Goal: Check status: Verify the current state of an ongoing process or item

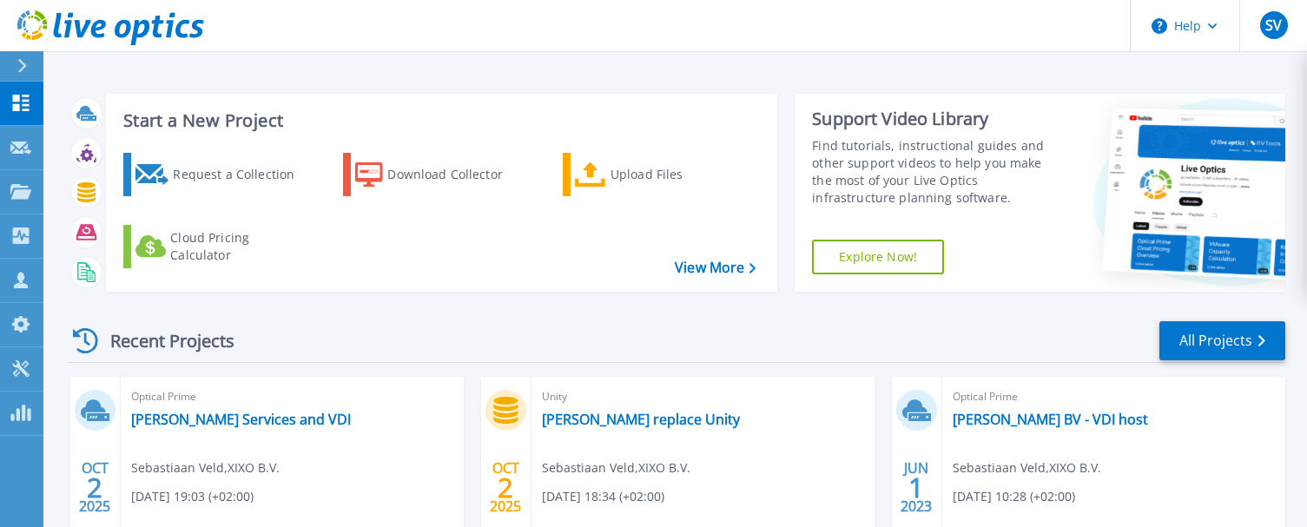
drag, startPoint x: 1074, startPoint y: 5, endPoint x: 951, endPoint y: 49, distance: 130.7
click at [950, 49] on header "Help SV Channel Partner Sebastiaan Veld sebastiaan.veld@xixo.nl XIXO B.V. My Pr…" at bounding box center [653, 26] width 1307 height 52
click at [1281, 23] on span "SV" at bounding box center [1273, 25] width 16 height 14
click at [824, 52] on div "Start a New Project Request a Collection Download Collector Upload Files Cloud …" at bounding box center [674, 455] width 1263 height 910
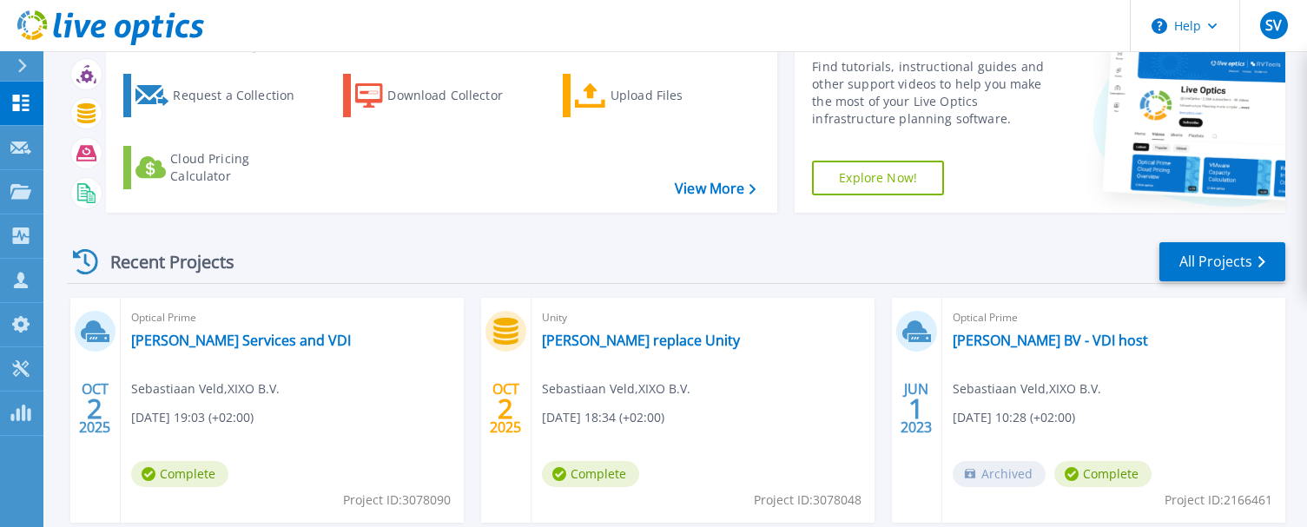
scroll to position [158, 0]
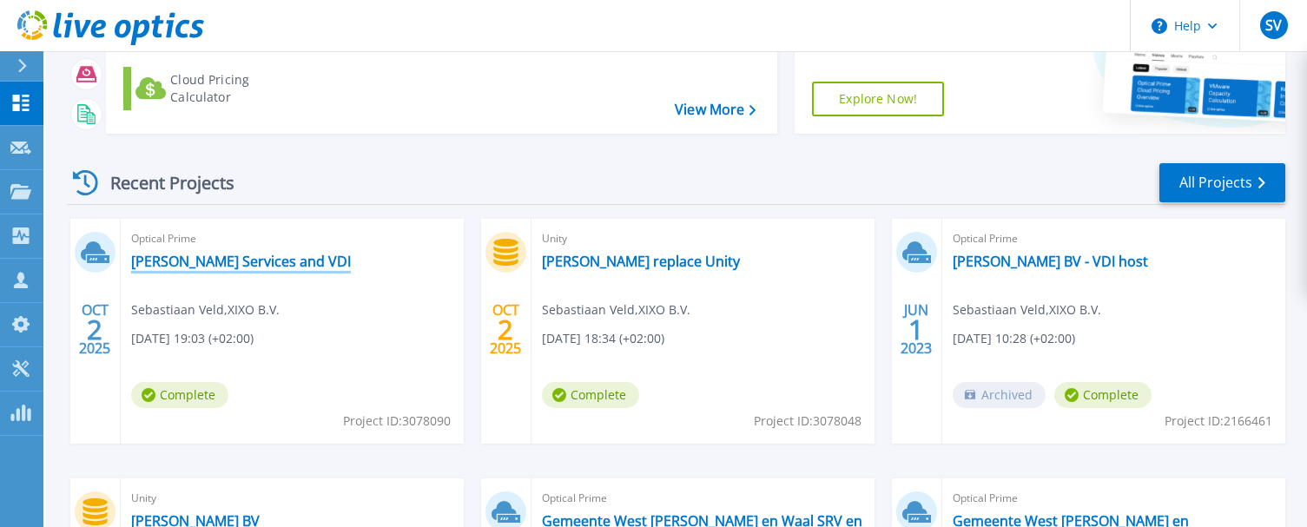
click at [285, 262] on link "[PERSON_NAME] Services and VDI" at bounding box center [241, 261] width 220 height 17
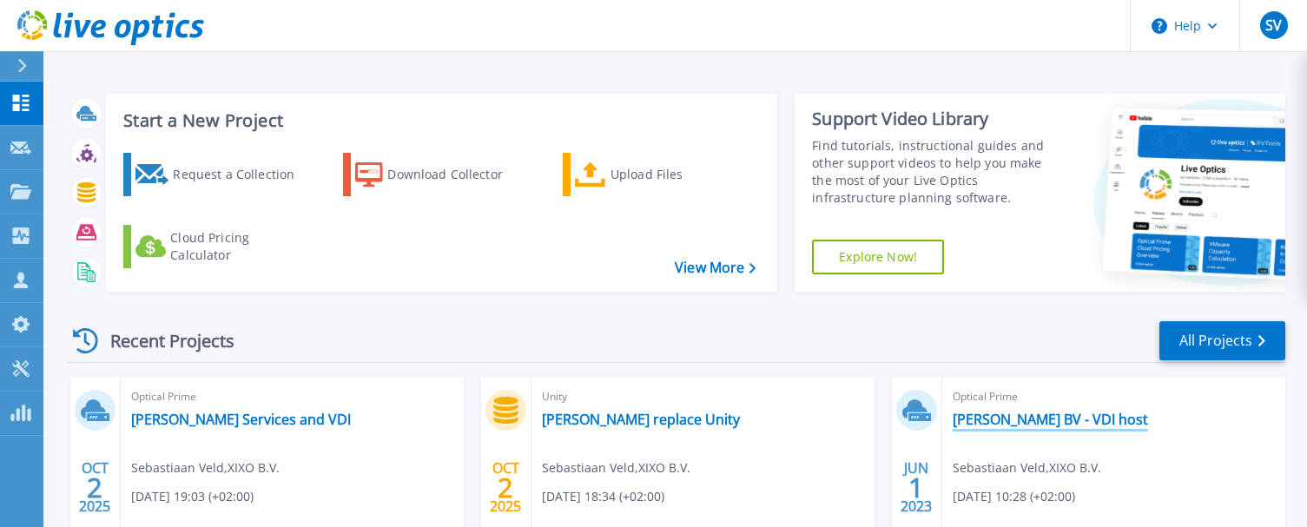
click at [1039, 413] on link "Boorsma BV - VDI host" at bounding box center [1050, 419] width 195 height 17
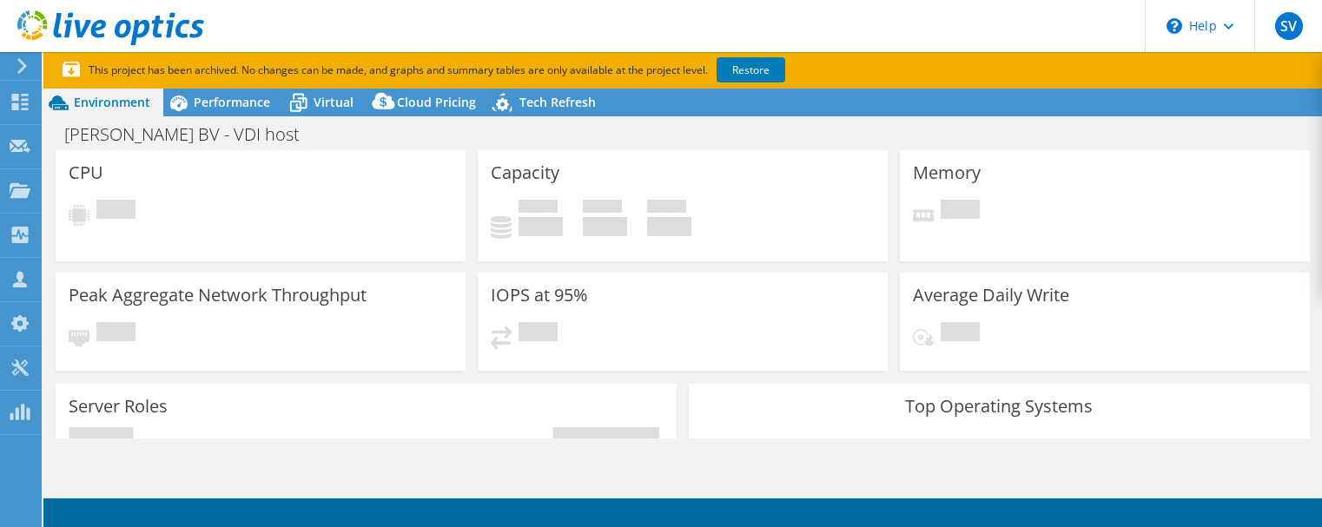
select select "USD"
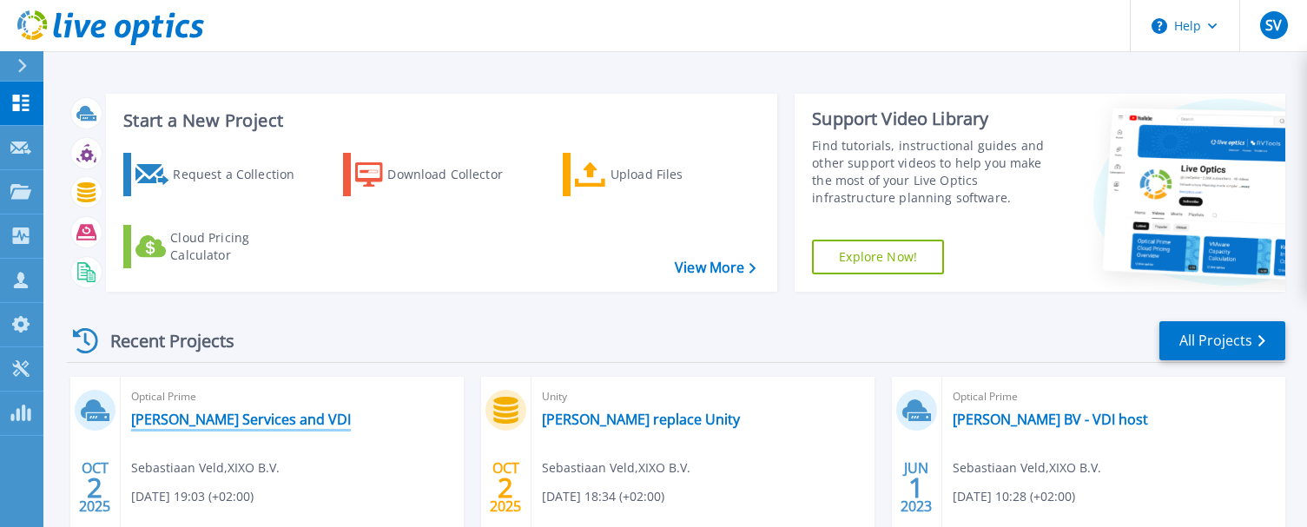
click at [258, 419] on link "Boorsma Services and VDI" at bounding box center [241, 419] width 220 height 17
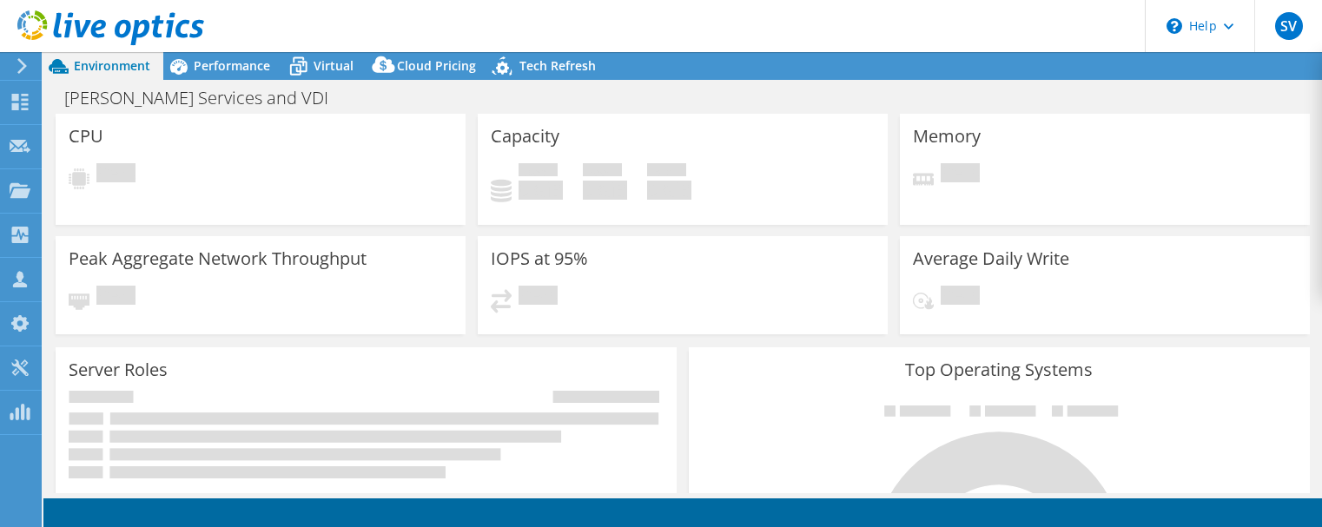
select select "USD"
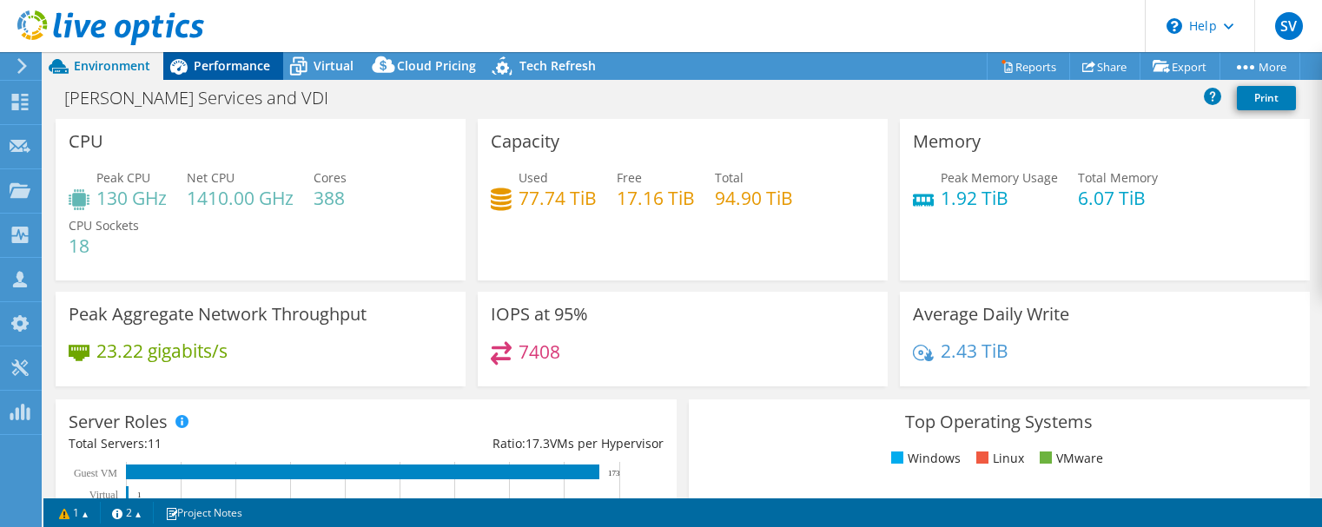
click at [246, 71] on span "Performance" at bounding box center [232, 65] width 76 height 16
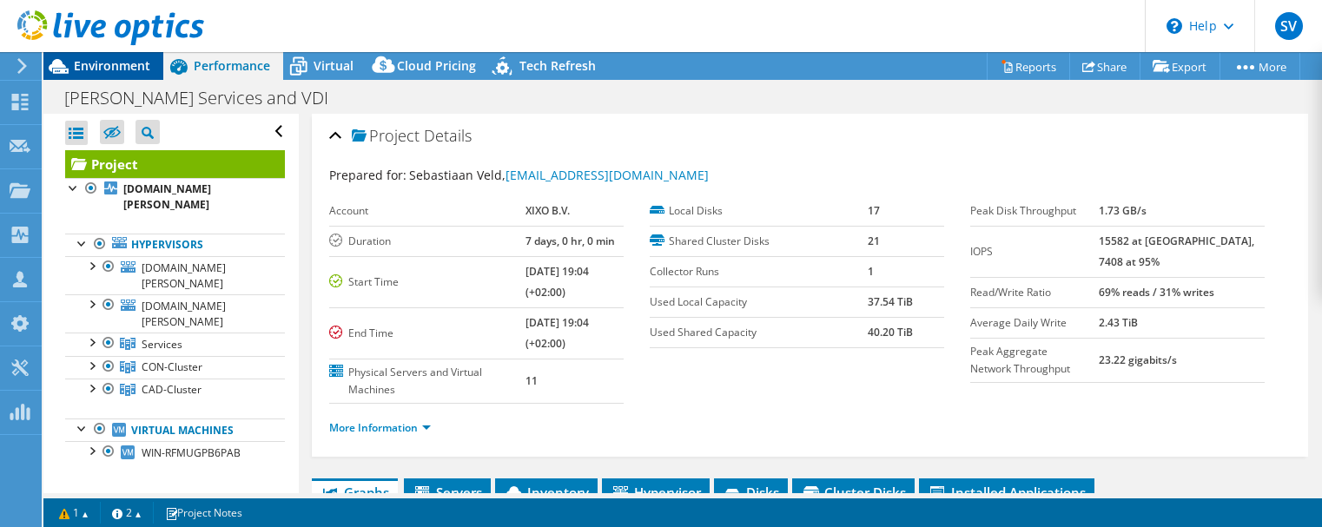
click at [111, 66] on span "Environment" at bounding box center [112, 65] width 76 height 16
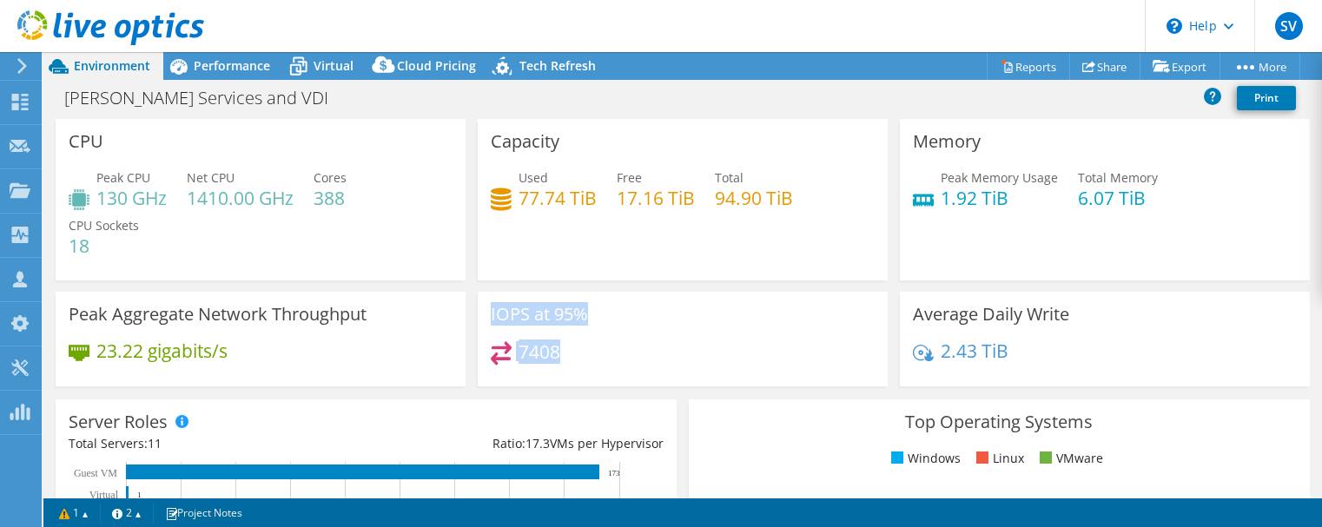
drag, startPoint x: 566, startPoint y: 356, endPoint x: 486, endPoint y: 315, distance: 89.7
click at [486, 315] on div "IOPS at 95% 7408" at bounding box center [683, 339] width 410 height 95
click at [976, 243] on div "Memory Peak Memory Usage 1.92 TiB Total Memory 6.07 TiB" at bounding box center [1105, 200] width 410 height 162
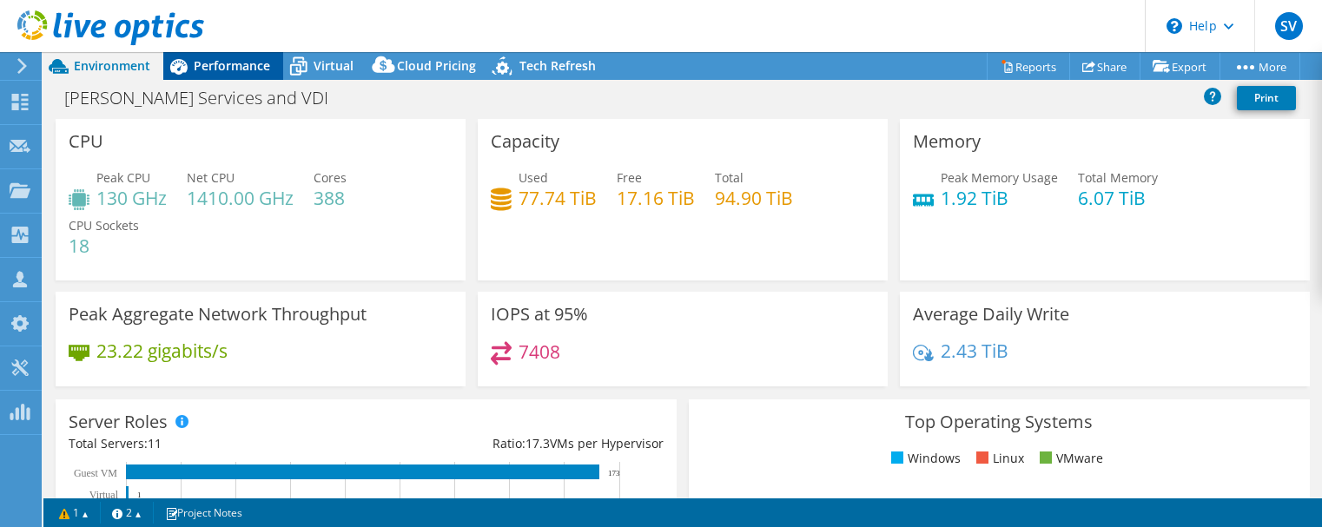
click at [225, 73] on span "Performance" at bounding box center [232, 65] width 76 height 16
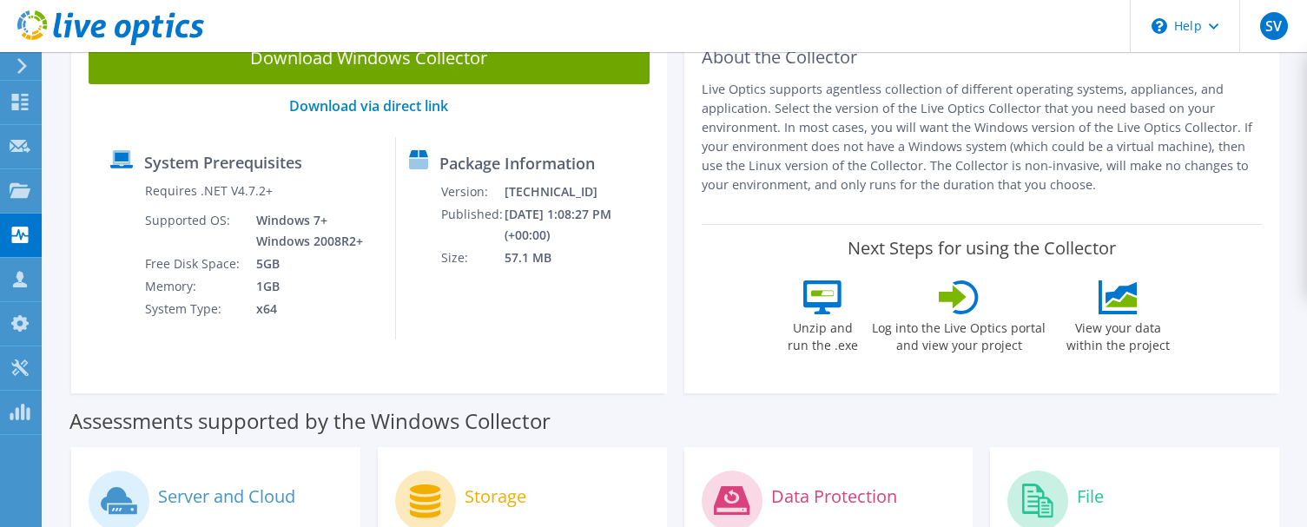
scroll to position [152, 0]
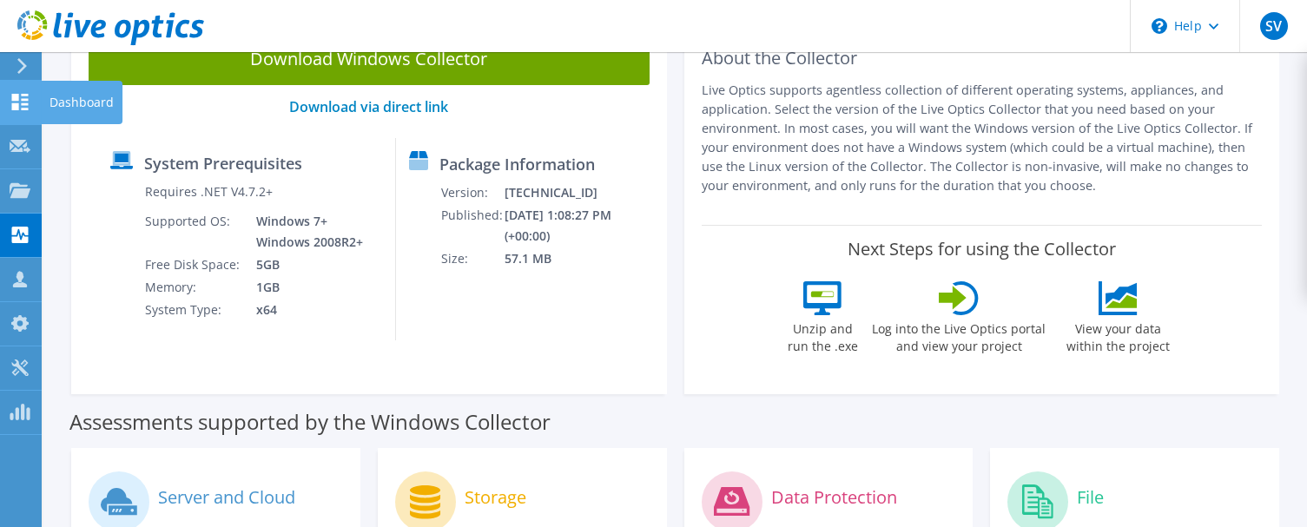
click at [28, 100] on use at bounding box center [20, 102] width 16 height 16
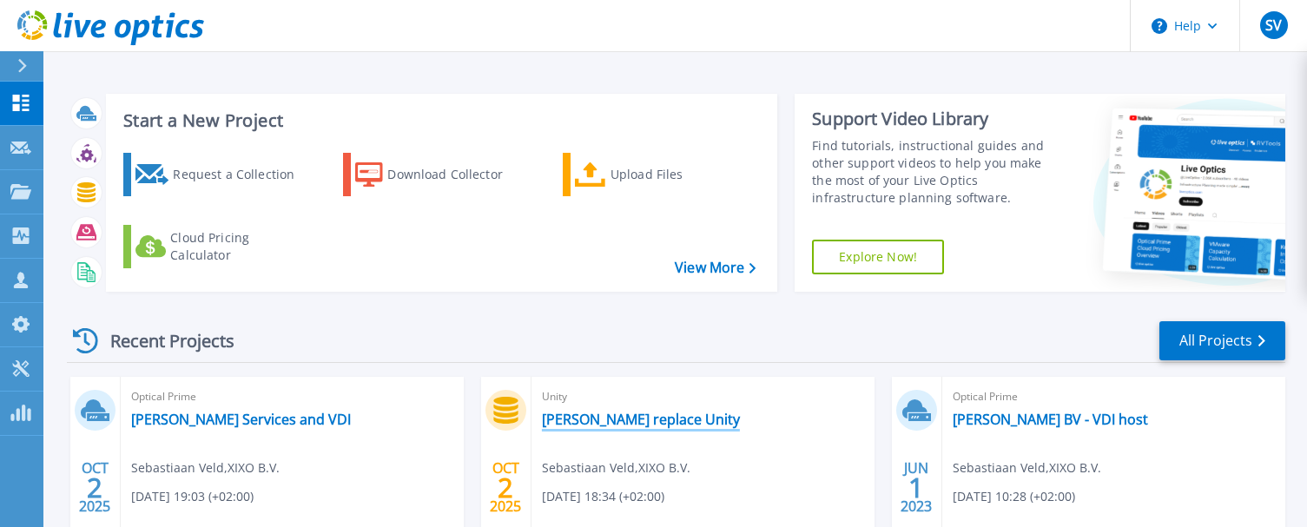
click at [633, 419] on link "[PERSON_NAME] replace Unity" at bounding box center [641, 419] width 198 height 17
